Goal: Check status: Check status

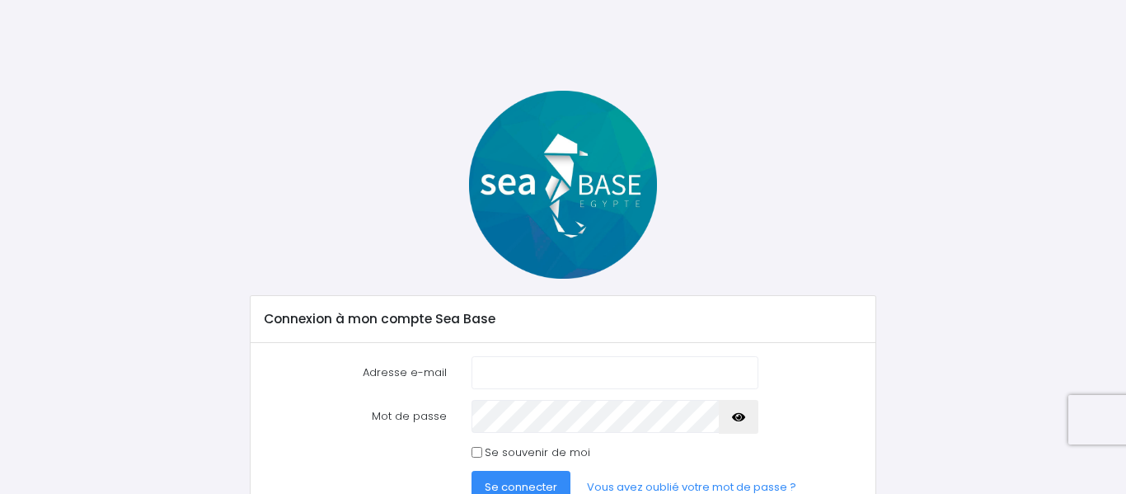
type input "[EMAIL_ADDRESS][DOMAIN_NAME]"
click at [513, 484] on span "Se connecter" at bounding box center [521, 487] width 73 height 16
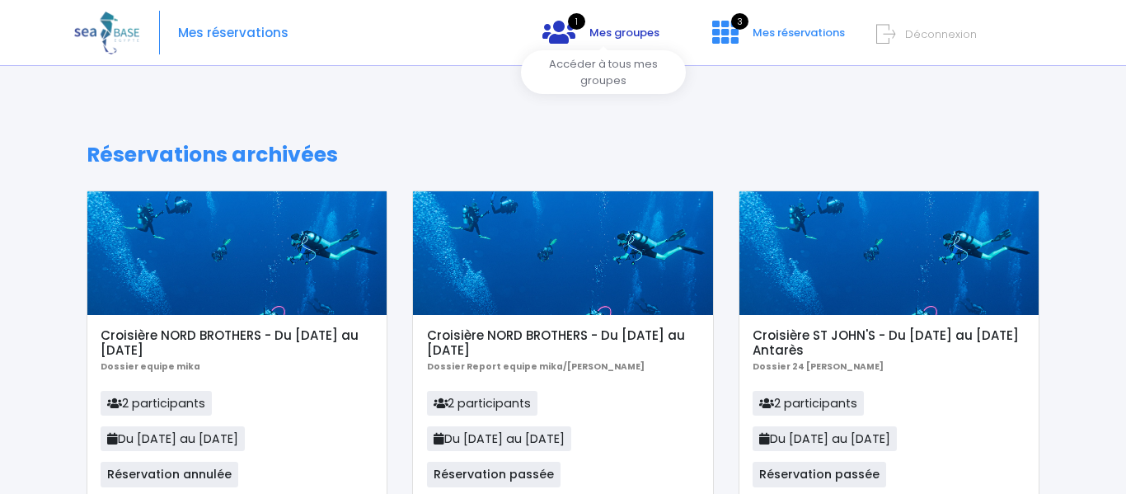
click at [608, 32] on span "Mes groupes" at bounding box center [625, 33] width 70 height 16
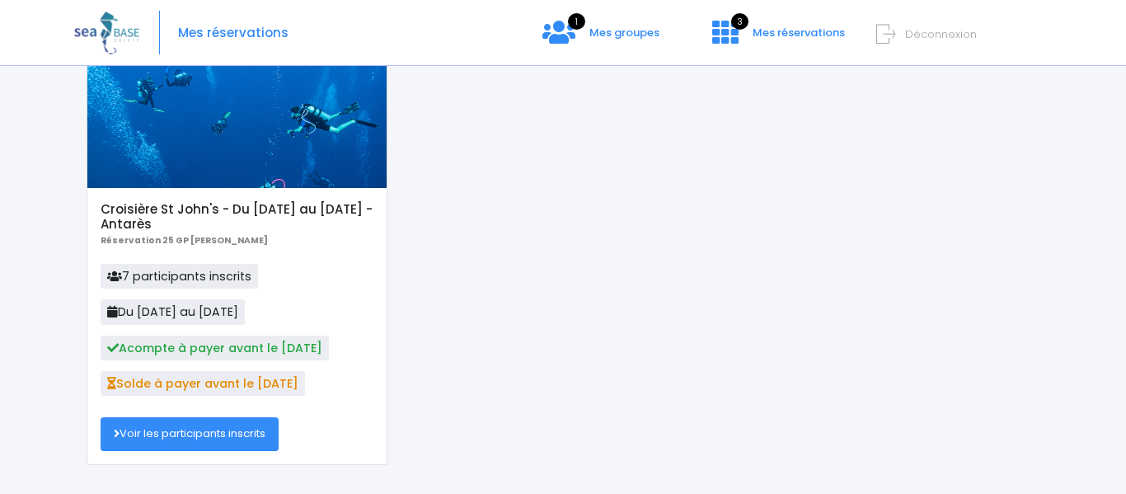
scroll to position [172, 0]
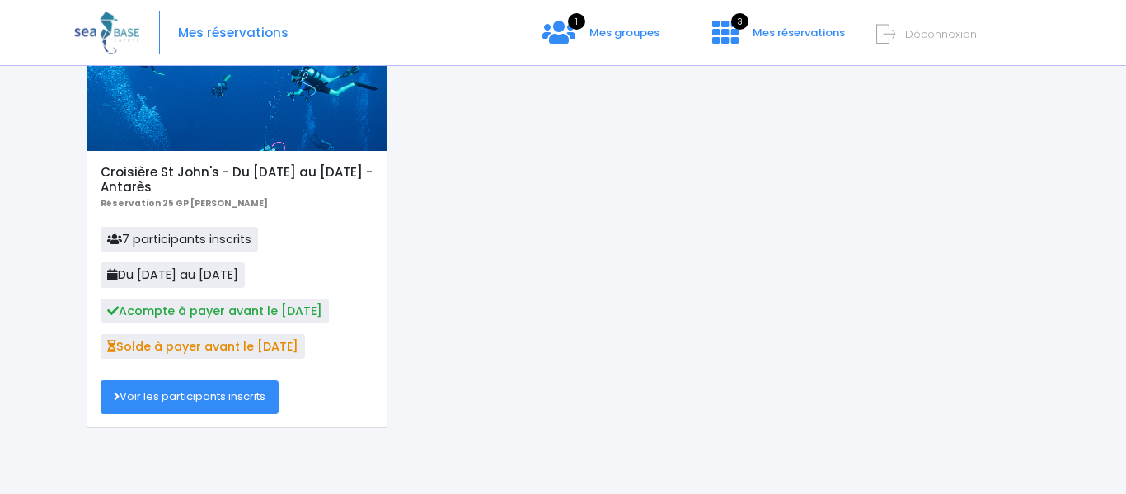
click at [228, 313] on span "Acompte à payer avant le 16/09/25" at bounding box center [215, 310] width 228 height 25
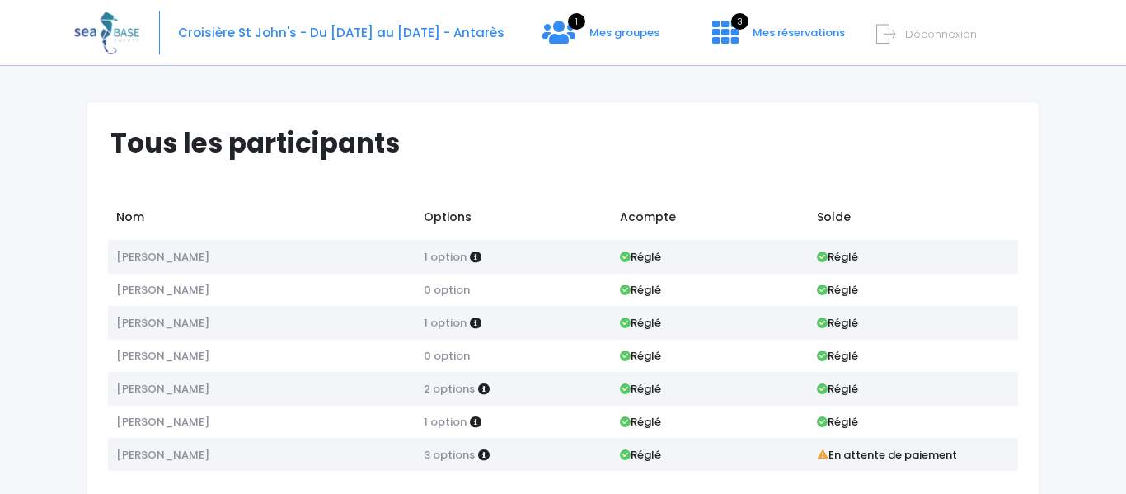
scroll to position [54, 0]
